Goal: Browse casually

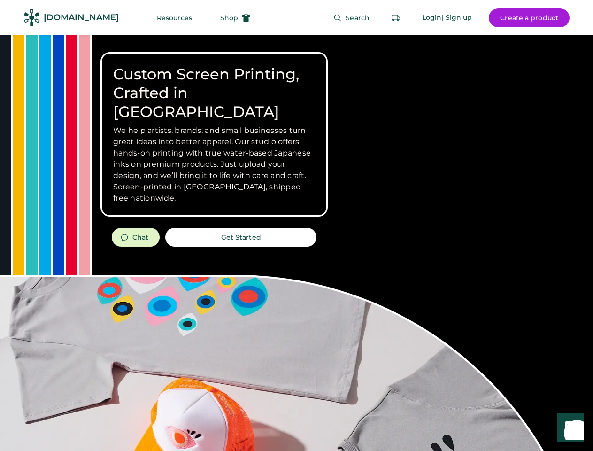
click at [296, 225] on div "Custom Screen Printing, Crafted in [GEOGRAPHIC_DATA] We help artists, brands, a…" at bounding box center [296, 333] width 593 height 596
click at [296, 243] on div "Custom Screen Printing, Crafted in [GEOGRAPHIC_DATA] We help artists, brands, a…" at bounding box center [296, 333] width 593 height 596
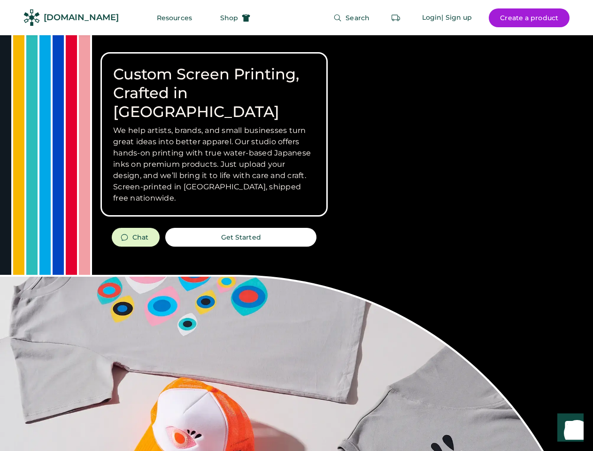
click at [296, 243] on div "Custom Screen Printing, Crafted in [GEOGRAPHIC_DATA] We help artists, brands, a…" at bounding box center [296, 333] width 593 height 596
click at [214, 134] on h3 "We help artists, brands, and small businesses turn great ideas into better appa…" at bounding box center [214, 164] width 202 height 79
click at [214, 125] on h3 "We help artists, brands, and small businesses turn great ideas into better appa…" at bounding box center [214, 164] width 202 height 79
click at [214, 84] on h1 "Custom Screen Printing, Crafted in [GEOGRAPHIC_DATA]" at bounding box center [214, 93] width 202 height 56
